Goal: Submit feedback/report problem: Complete application form

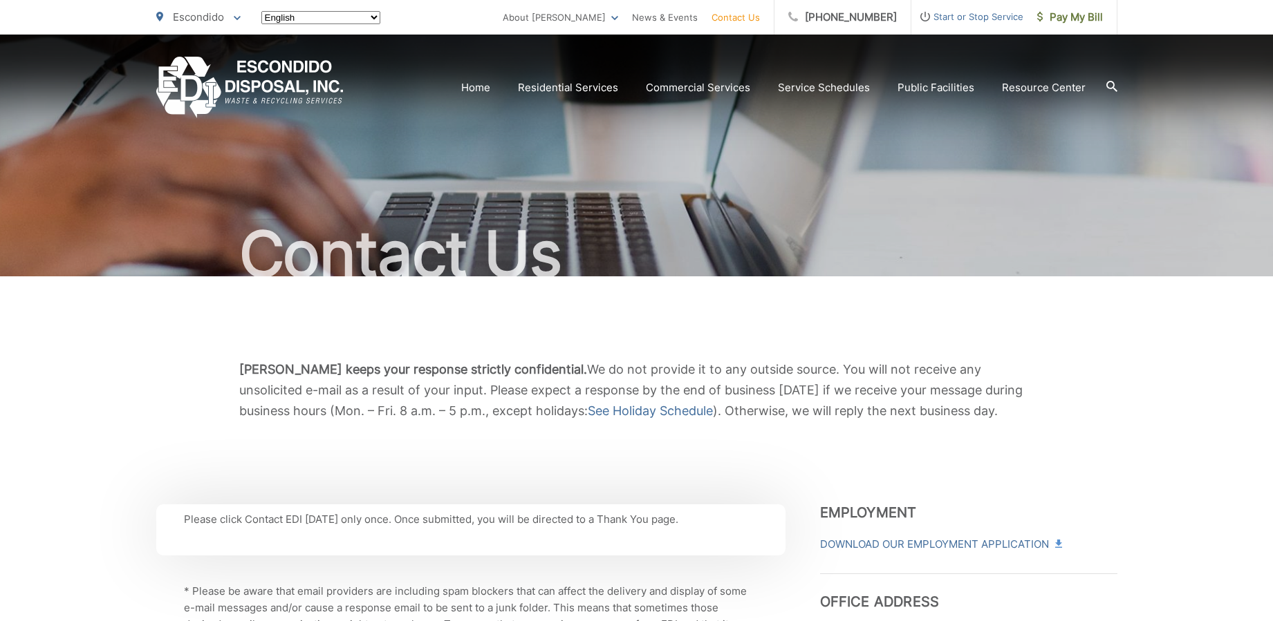
scroll to position [760, 0]
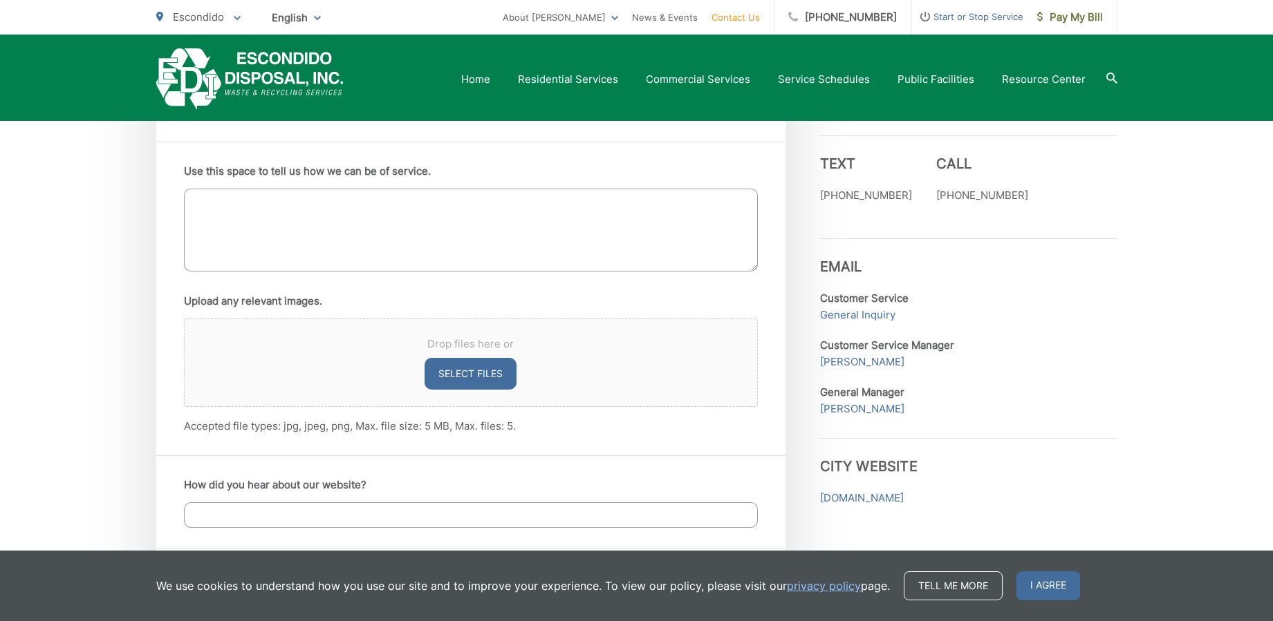
click at [252, 211] on textarea "Use this space to tell us how we can be of service." at bounding box center [471, 230] width 574 height 83
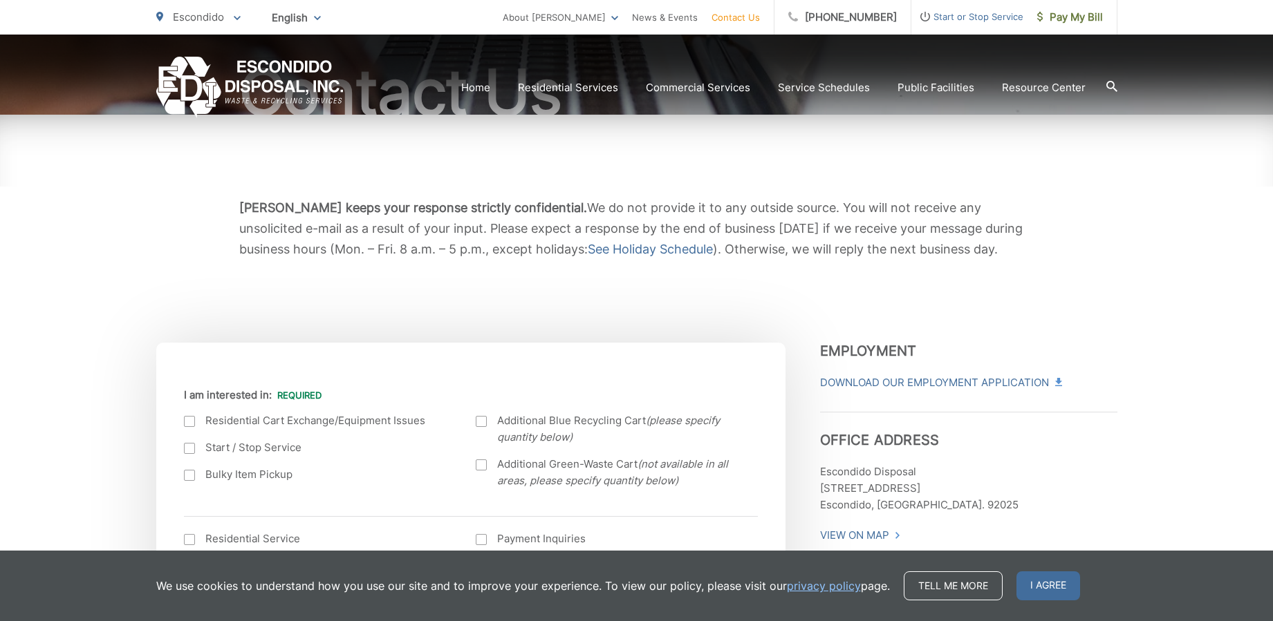
scroll to position [277, 0]
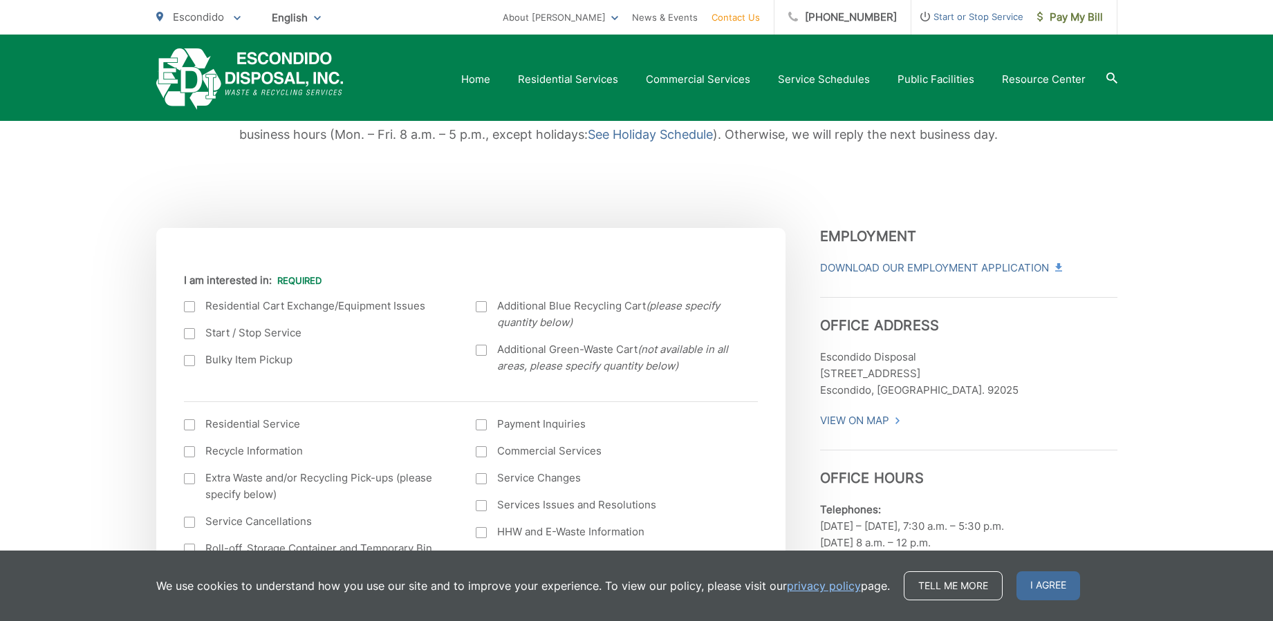
click at [188, 302] on div at bounding box center [189, 306] width 11 height 11
click at [0, 0] on input "I am interested in:" at bounding box center [0, 0] width 0 height 0
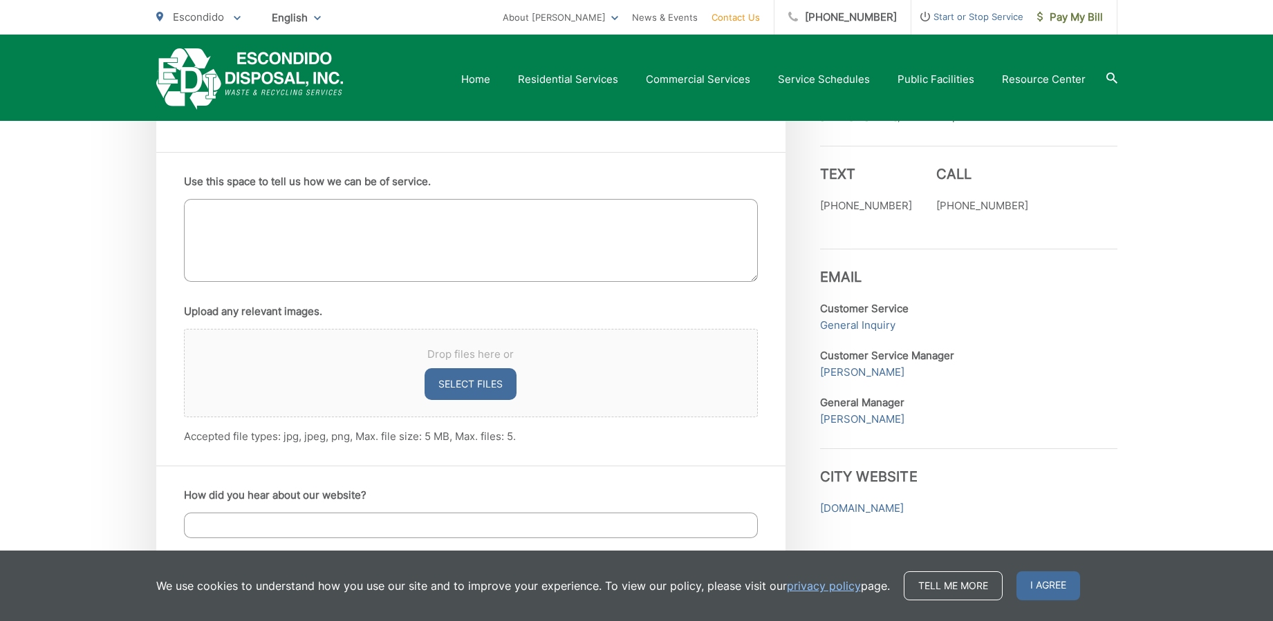
scroll to position [760, 0]
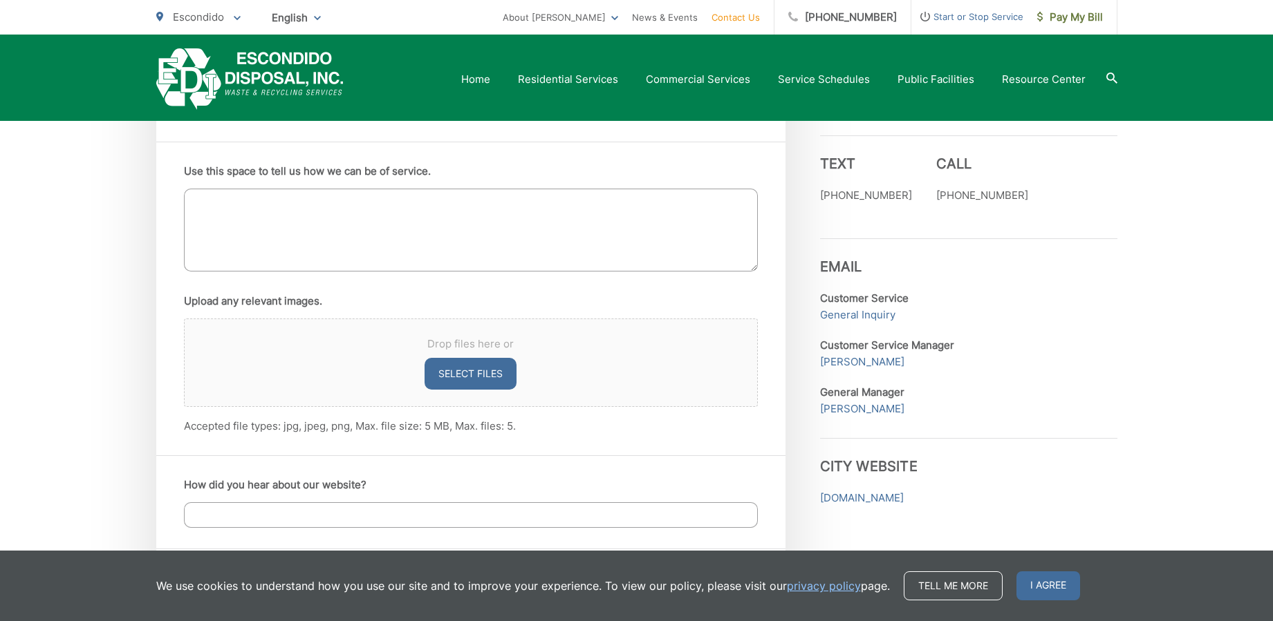
click at [219, 209] on textarea "Use this space to tell us how we can be of service." at bounding box center [471, 230] width 574 height 83
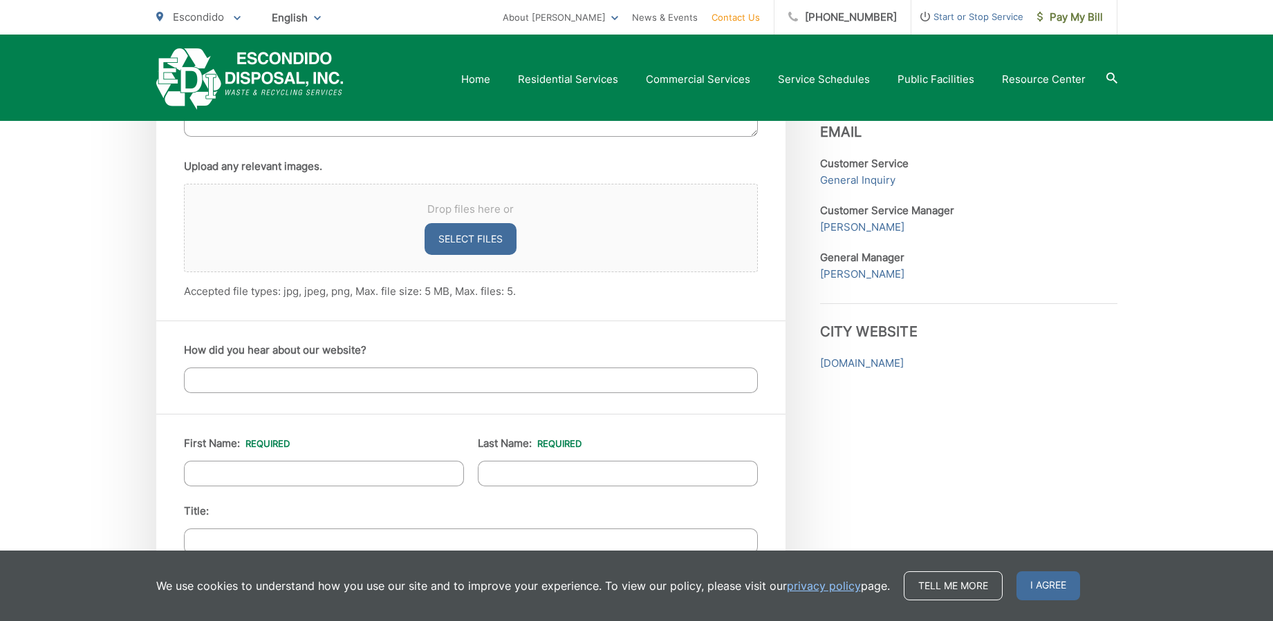
scroll to position [899, 0]
type textarea "Our gray-standard trash container's bottom has holes in it and I'd like to get …"
click at [225, 469] on input "First Name: *" at bounding box center [324, 471] width 280 height 26
type input "[PERSON_NAME]"
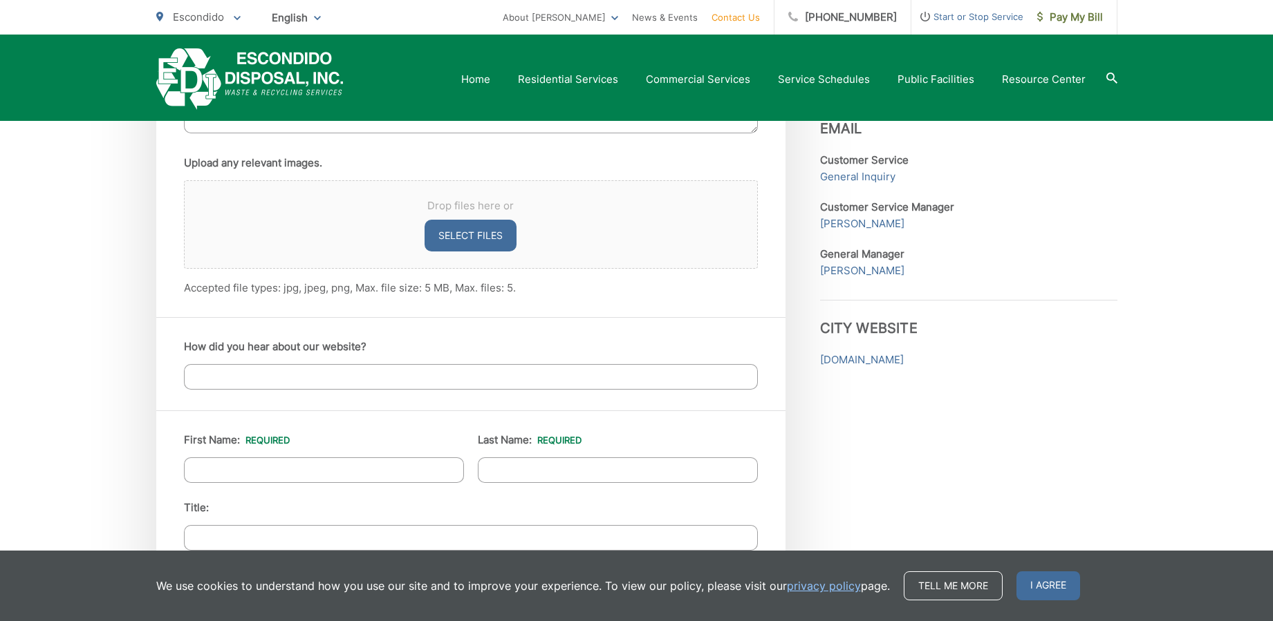
type input "Circuit Supply Solutions Inc."
type input "[STREET_ADDRESS]"
type input "Escondido"
type input "92025"
type input "8583429852"
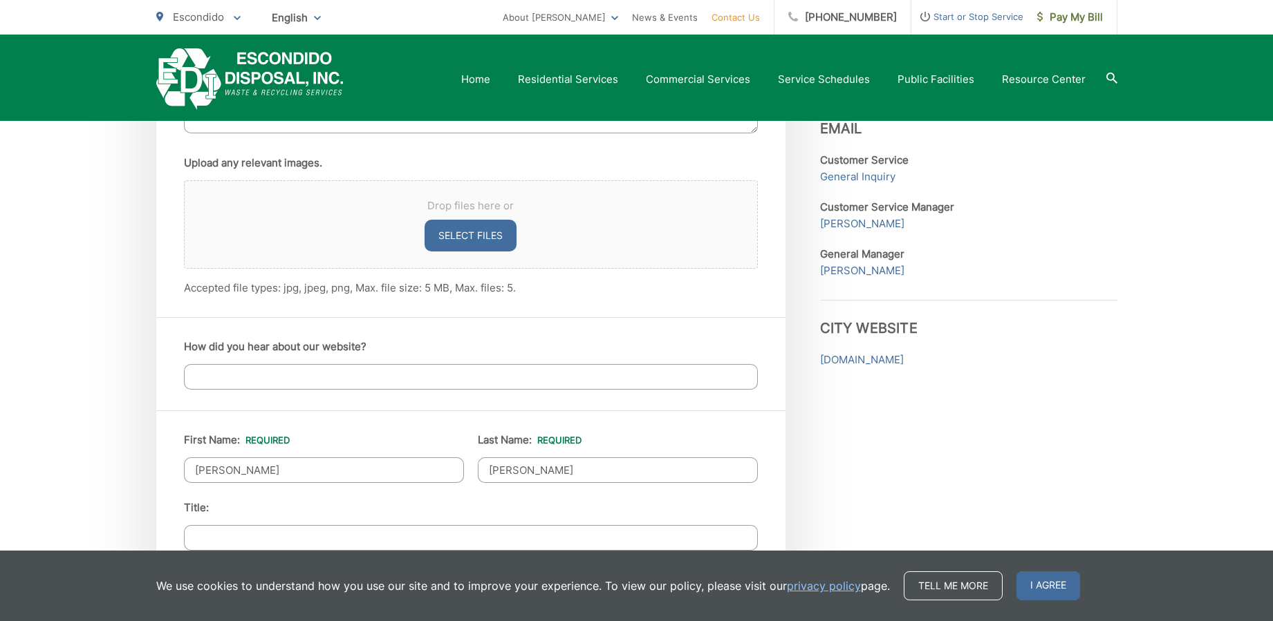
type input "[EMAIL_ADDRESS][DOMAIN_NAME]"
type input "[PHONE_NUMBER]"
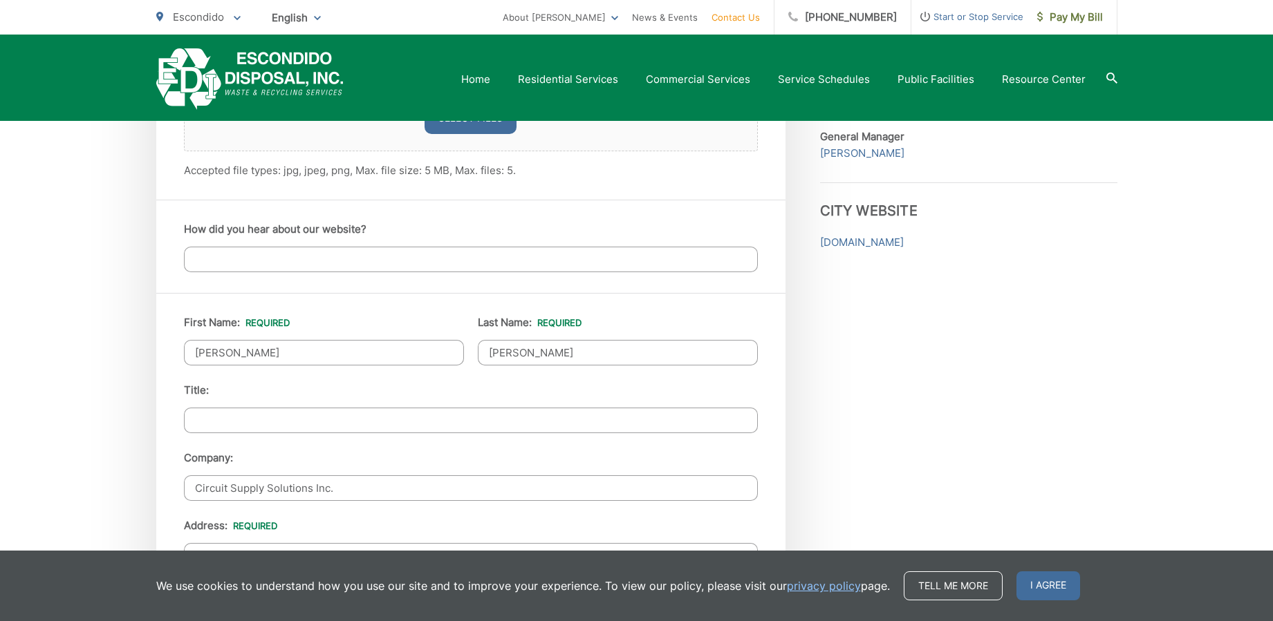
scroll to position [1175, 0]
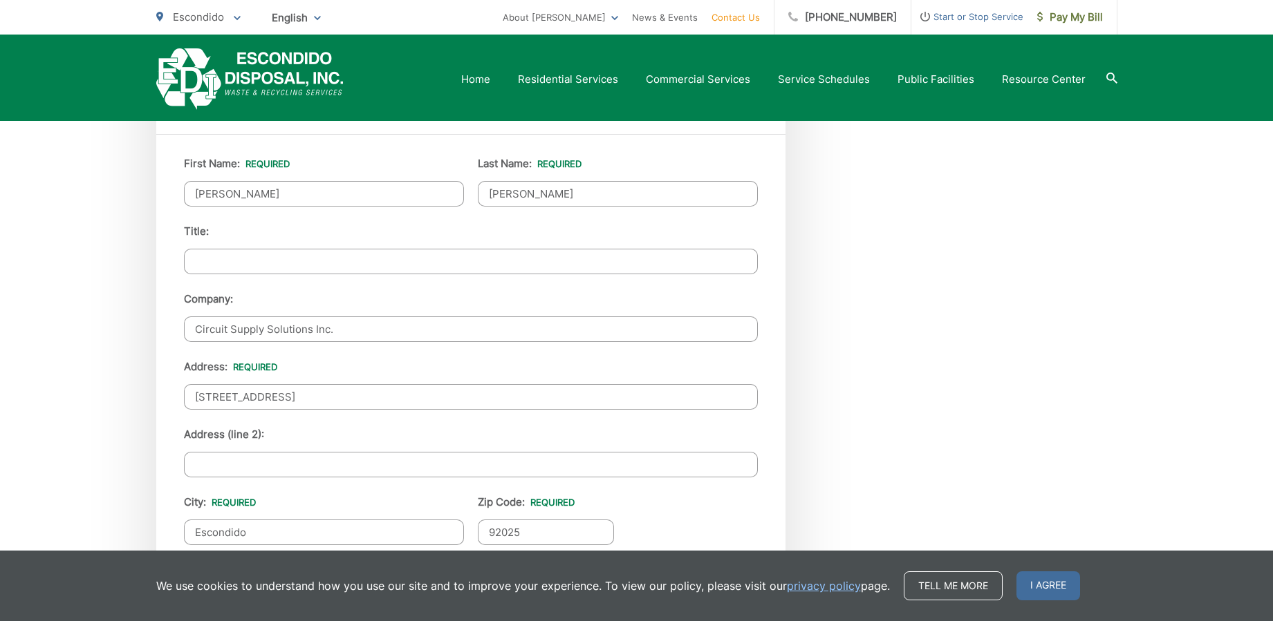
drag, startPoint x: 354, startPoint y: 333, endPoint x: 131, endPoint y: 325, distance: 222.8
click at [136, 333] on div "[PERSON_NAME] keeps your response strictly confidential. We do not provide it t…" at bounding box center [636, 128] width 1273 height 2054
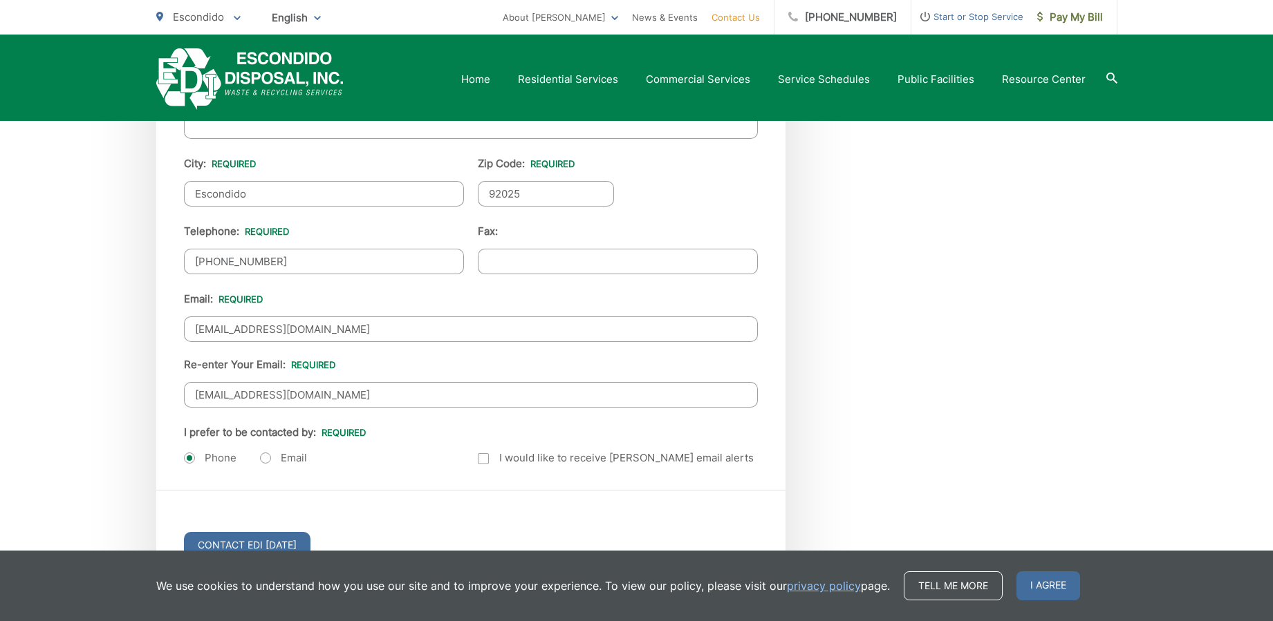
scroll to position [1590, 0]
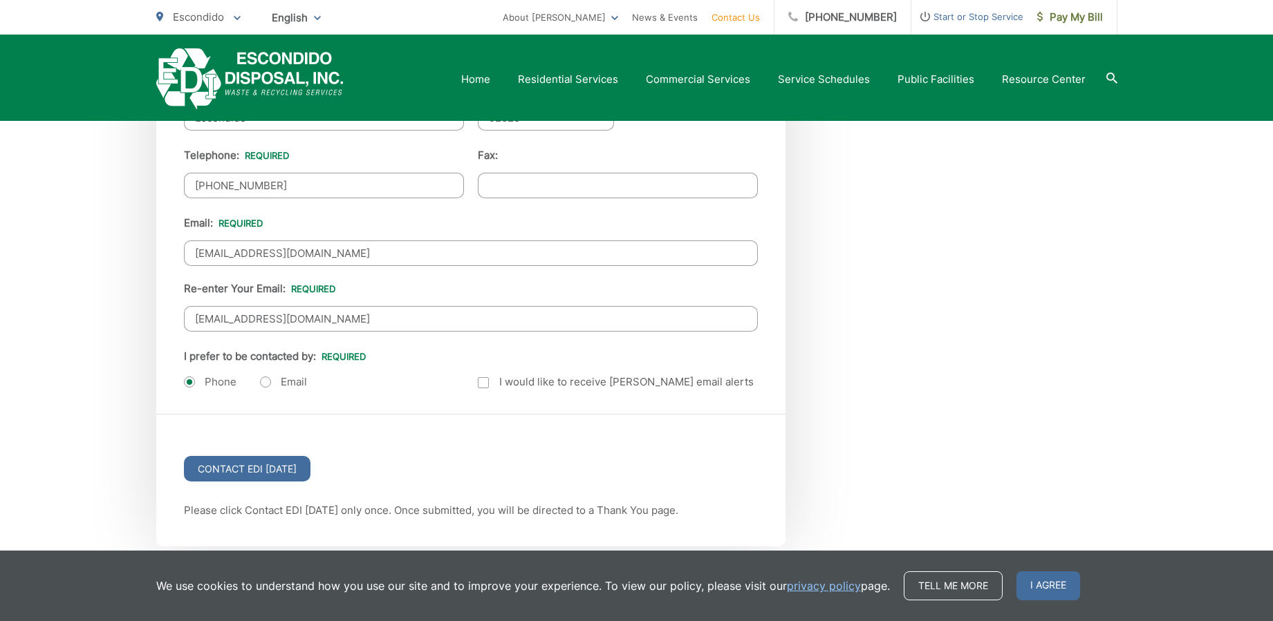
click at [267, 382] on label "Email" at bounding box center [283, 382] width 47 height 14
radio input "true"
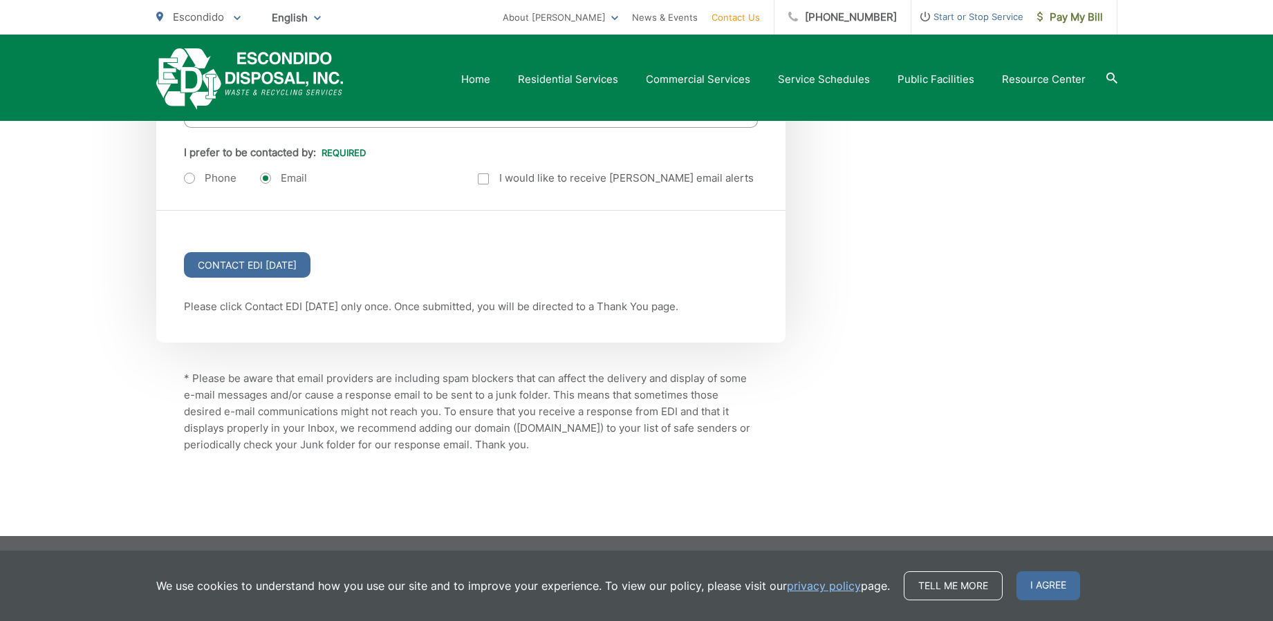
scroll to position [1795, 0]
click at [199, 271] on input "Contact EDI [DATE]" at bounding box center [247, 265] width 127 height 26
